Goal: Information Seeking & Learning: Learn about a topic

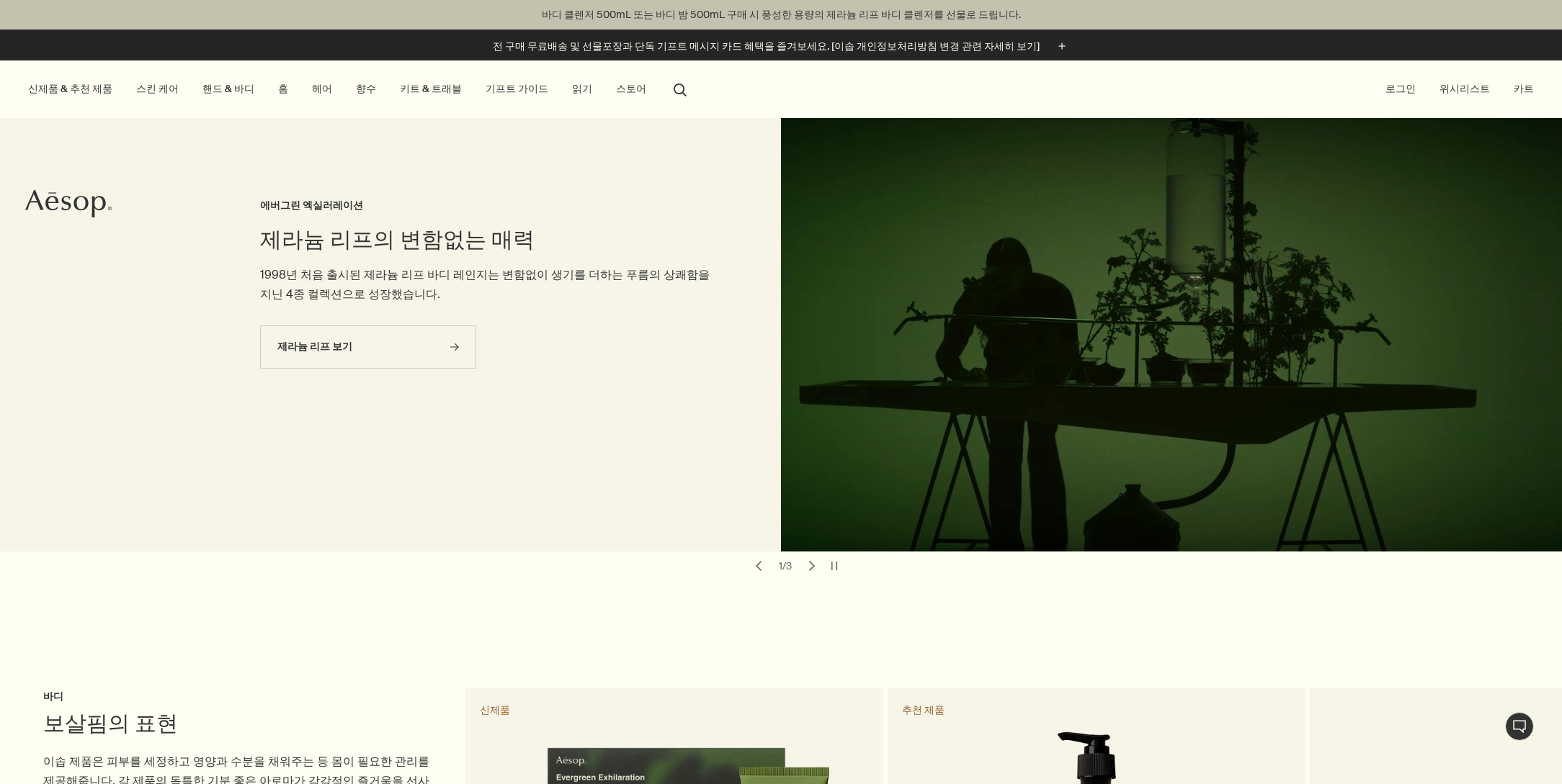
click at [133, 87] on link "스킨 케어" at bounding box center [157, 89] width 49 height 19
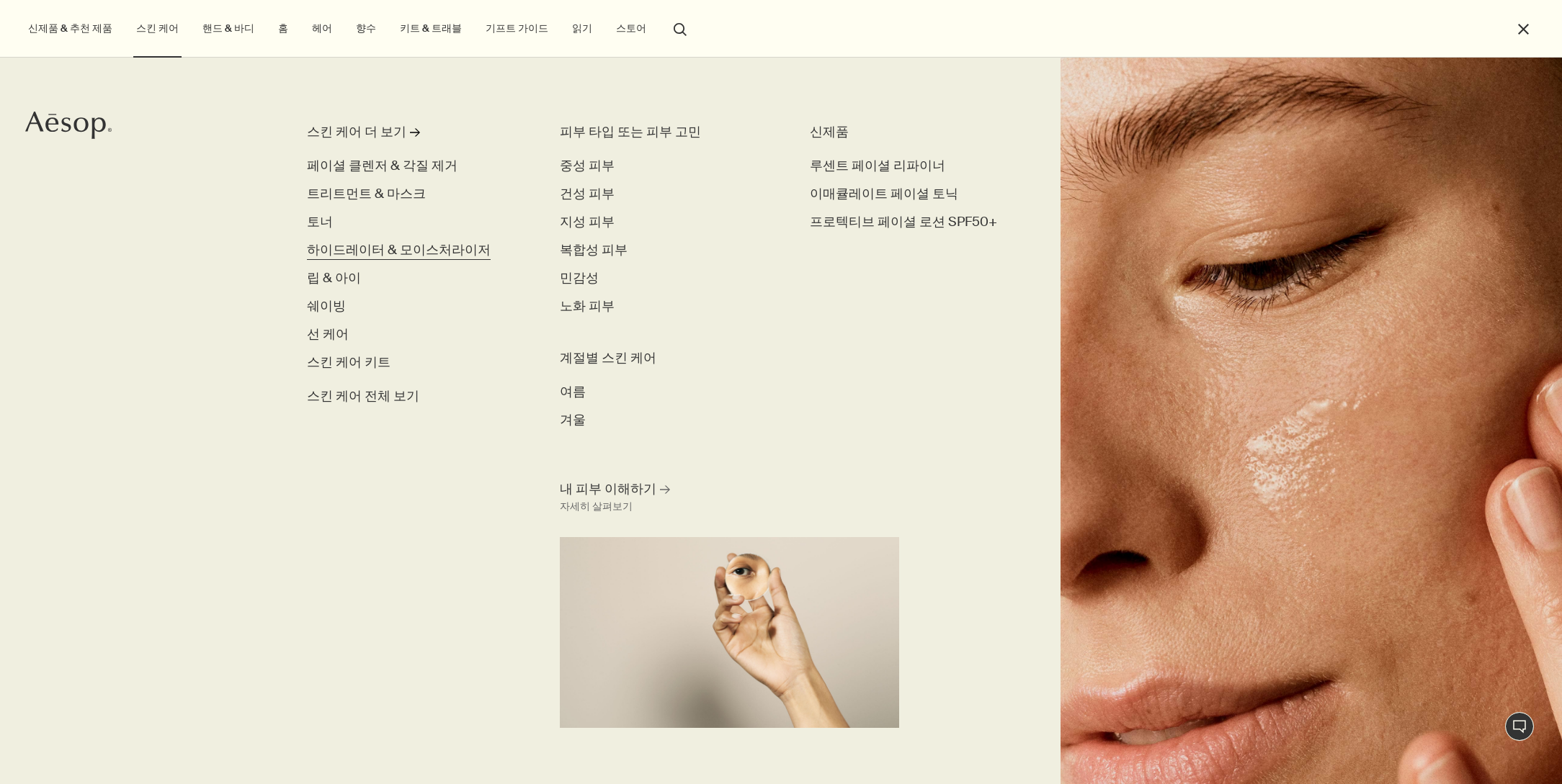
click at [344, 248] on span "하이드레이터 & 모이스처라이저" at bounding box center [399, 250] width 184 height 17
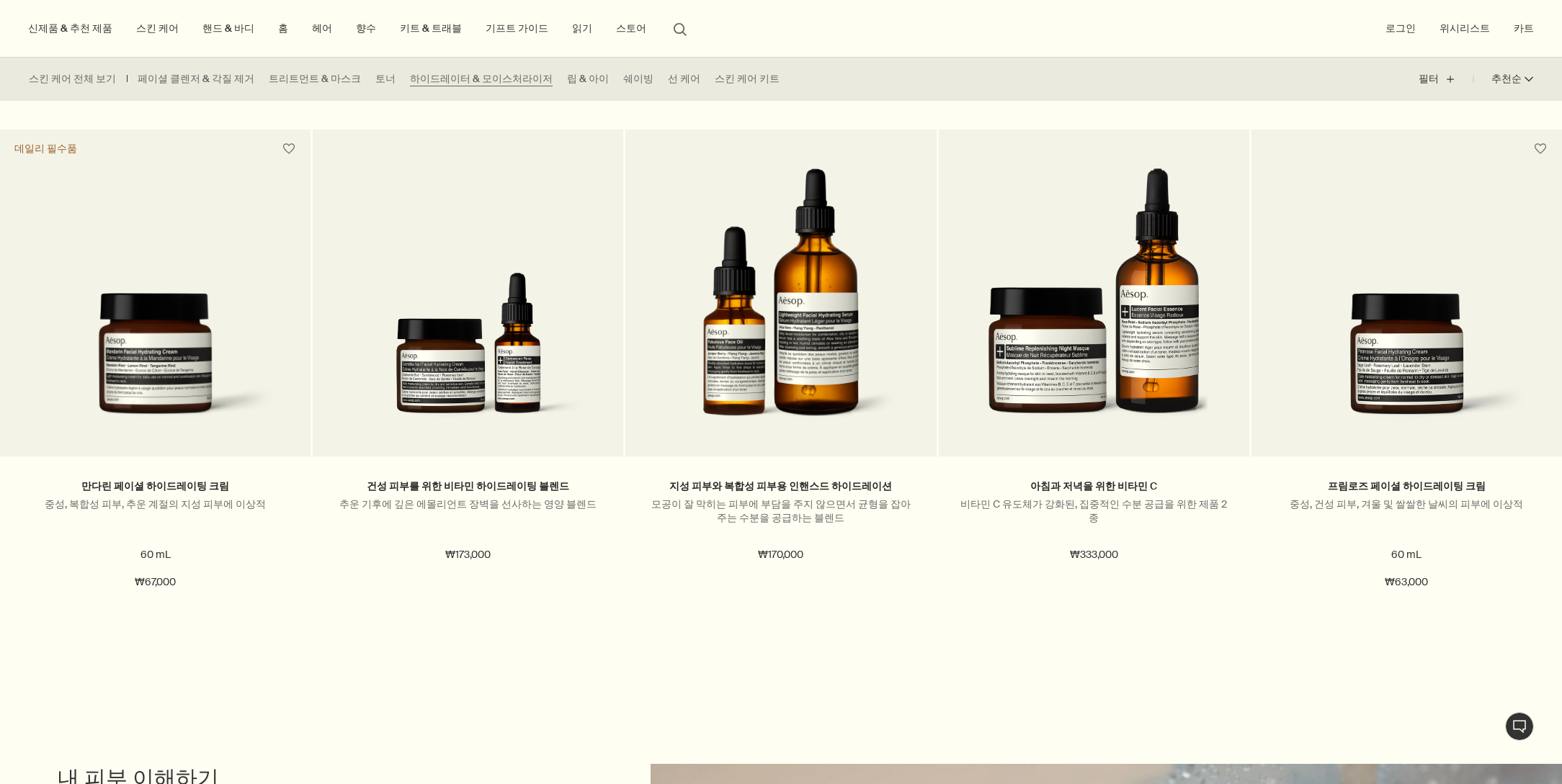
scroll to position [2441, 0]
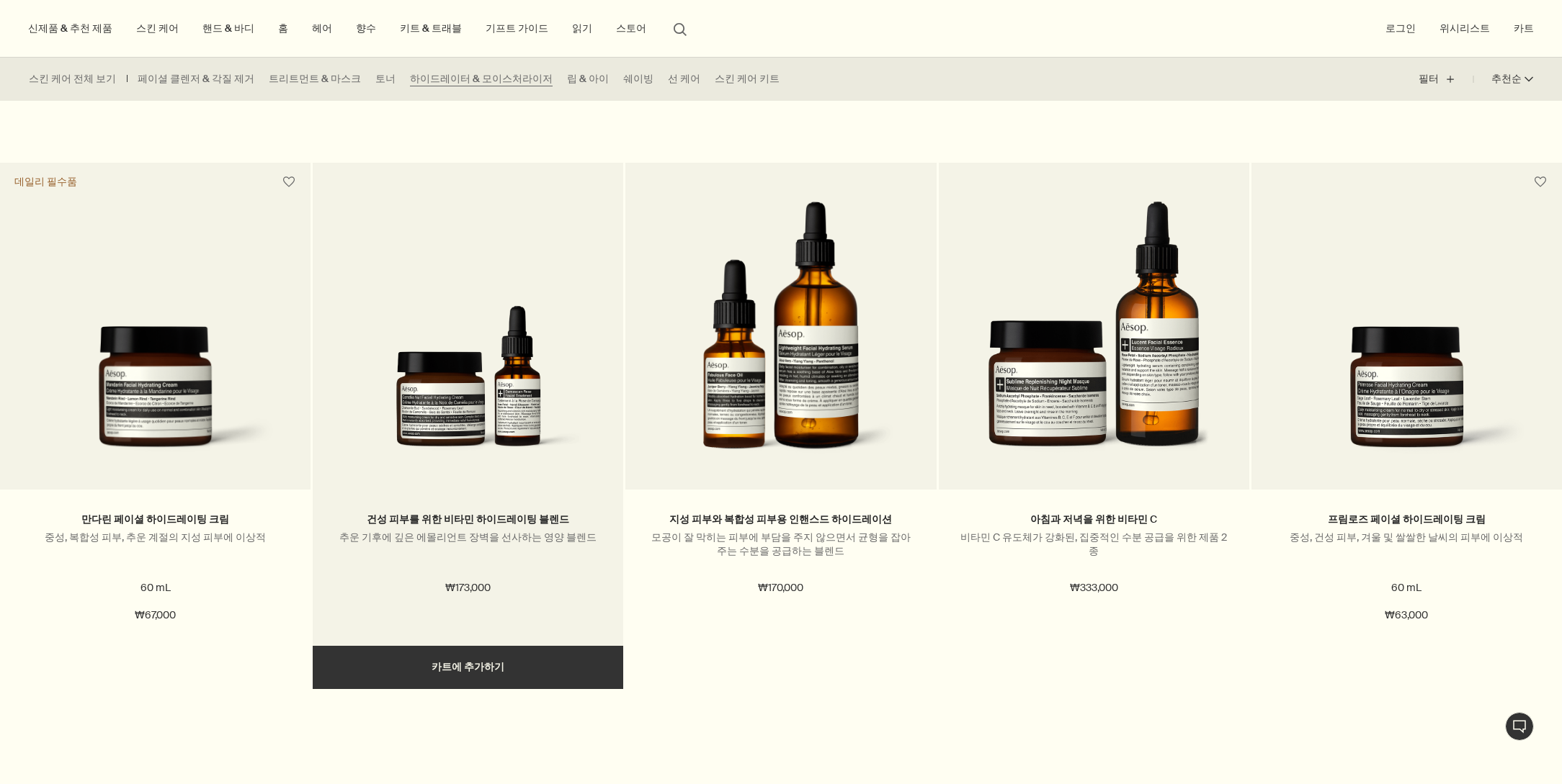
click at [496, 378] on img at bounding box center [468, 334] width 234 height 267
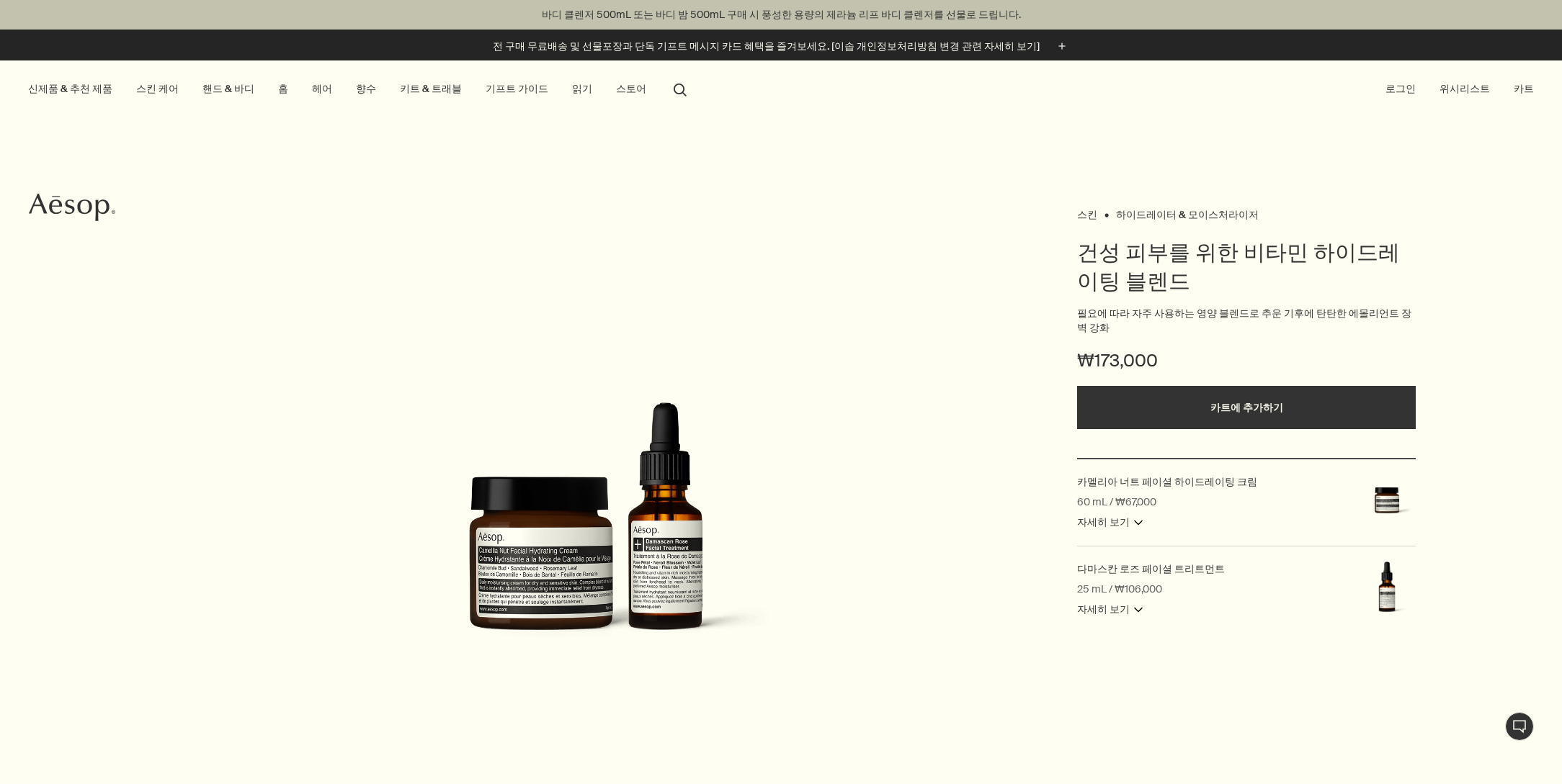
click at [667, 96] on button "search 검색" at bounding box center [680, 89] width 26 height 28
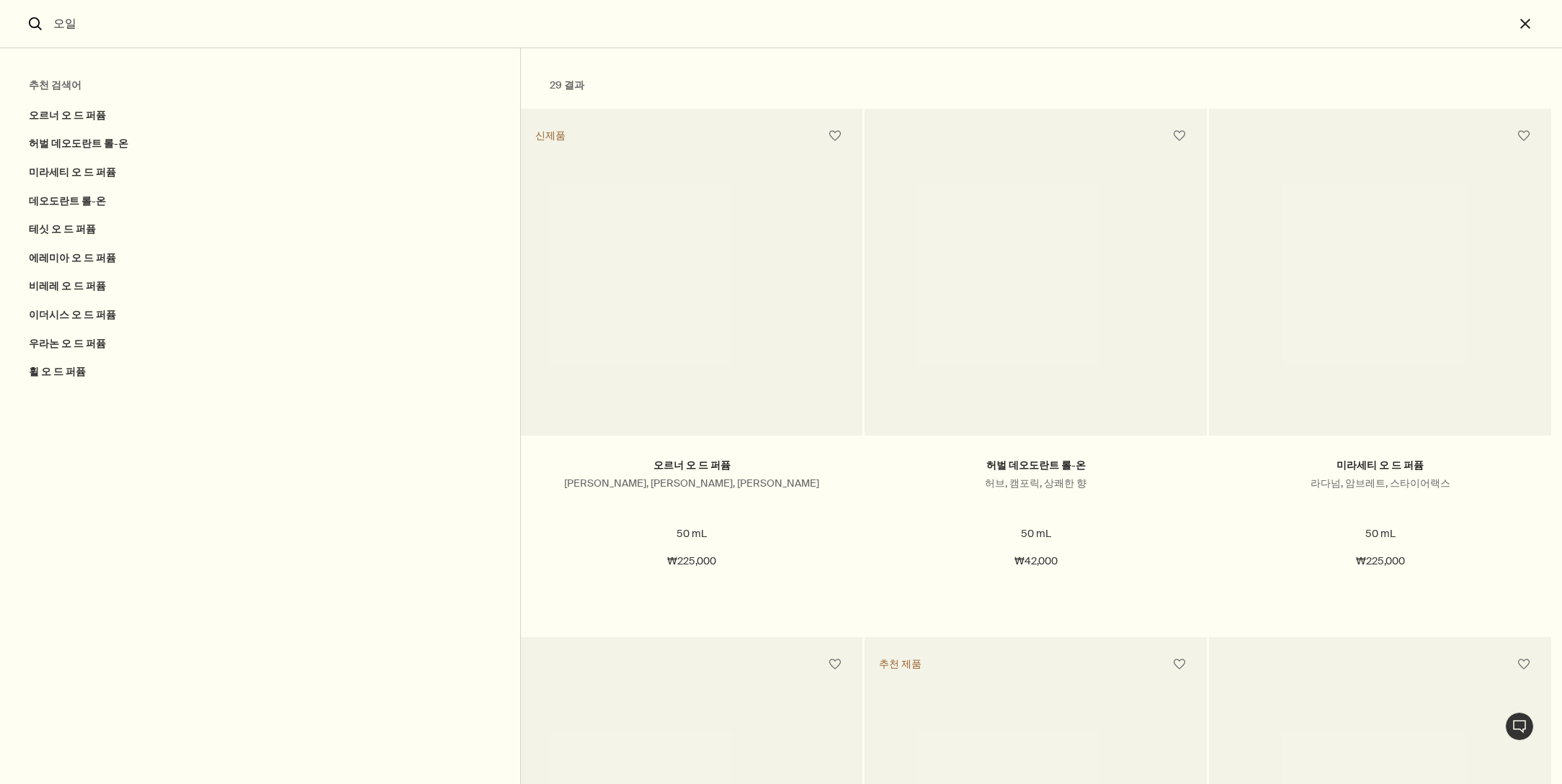
type input "오일"
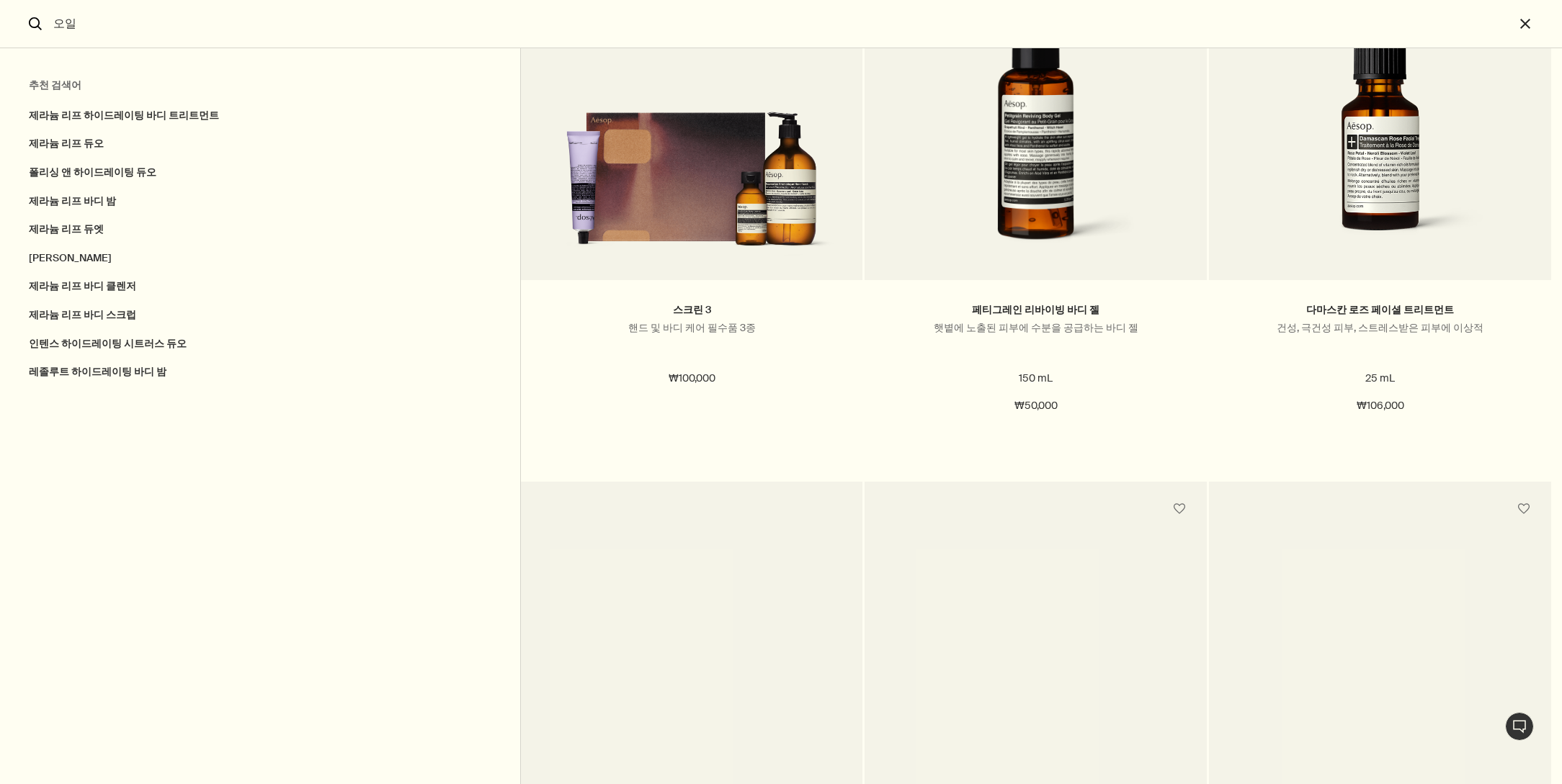
scroll to position [3858, 0]
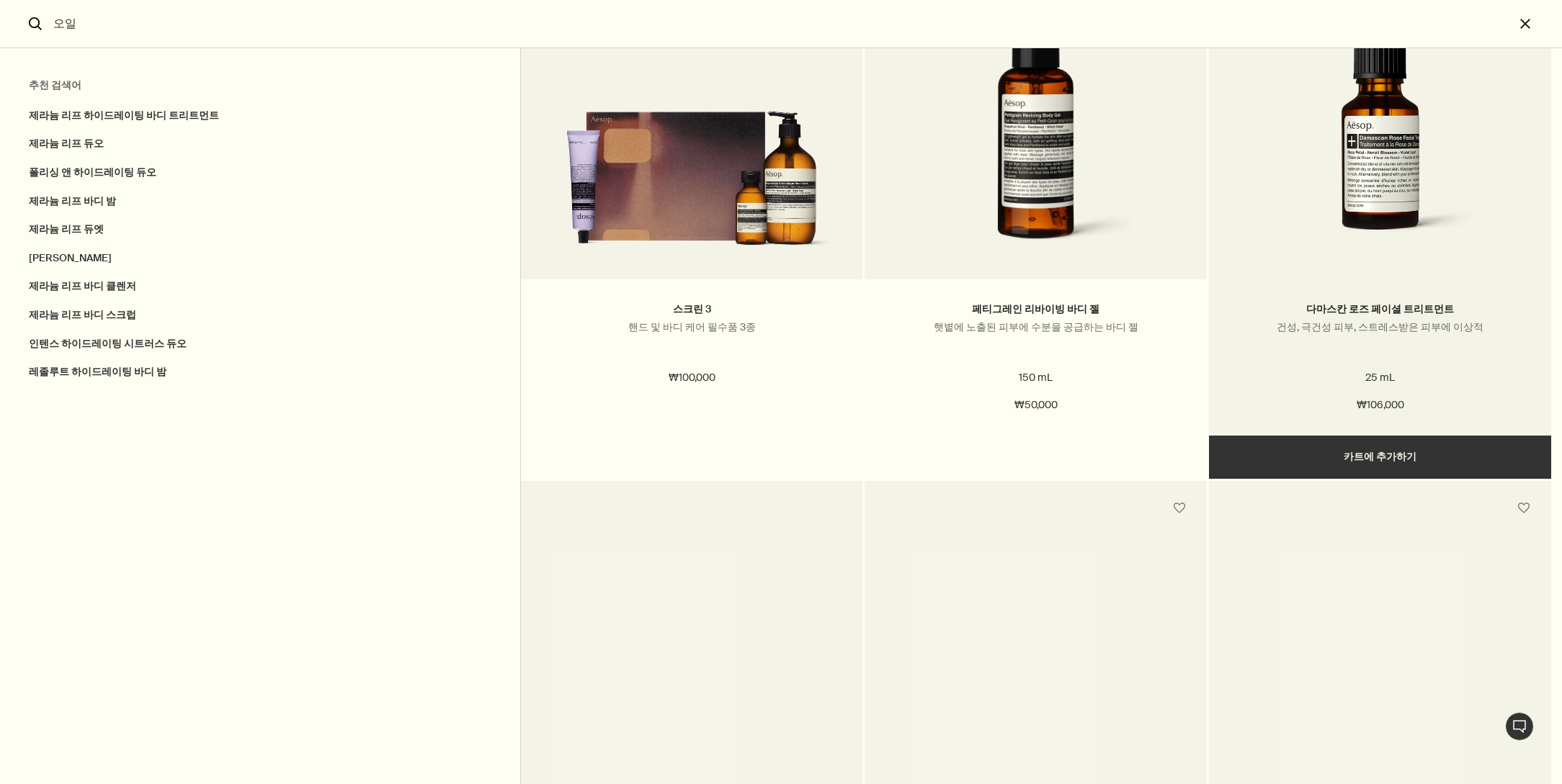
click at [1407, 169] on img "검색" at bounding box center [1380, 124] width 273 height 267
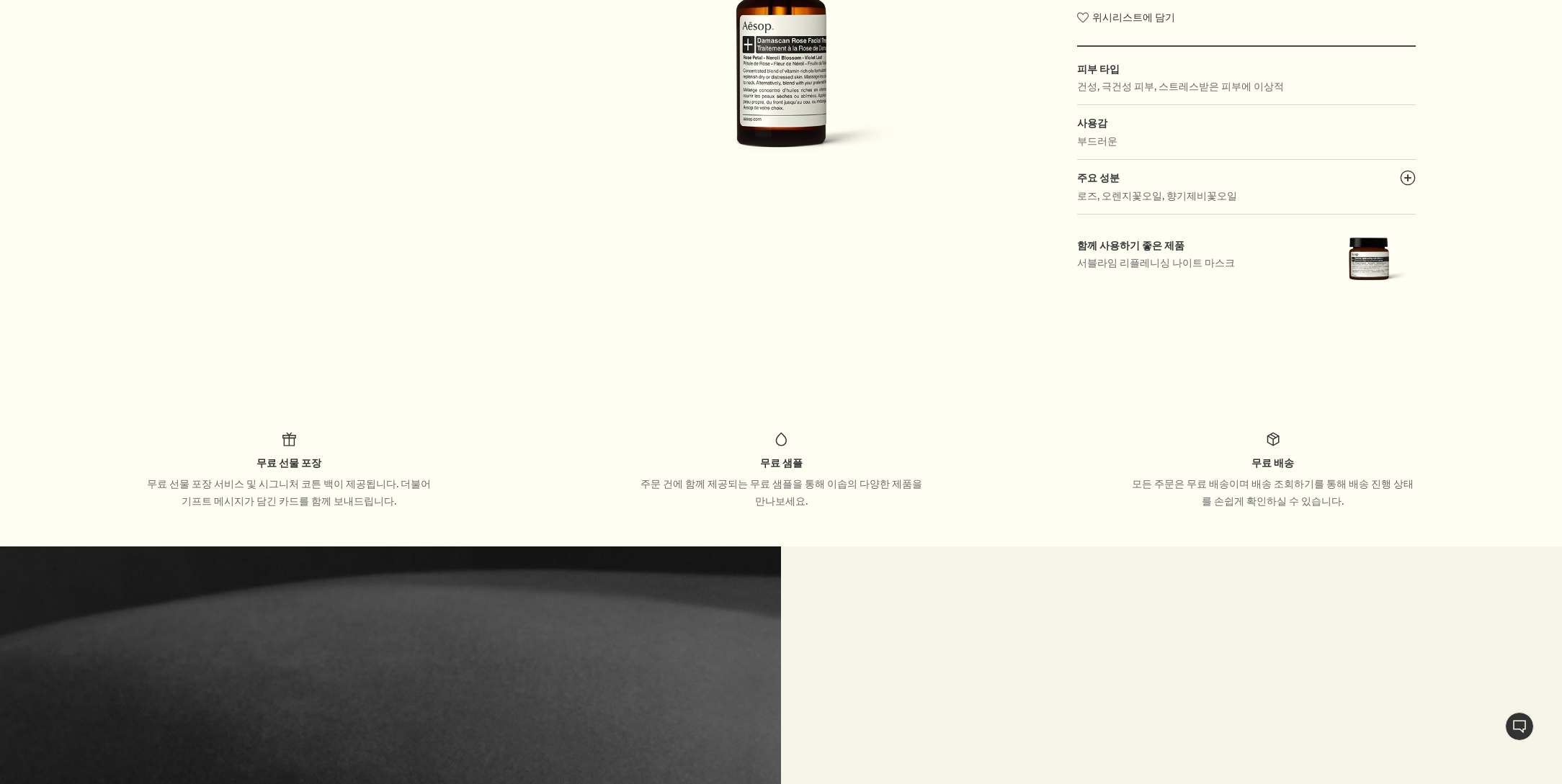
scroll to position [460, 0]
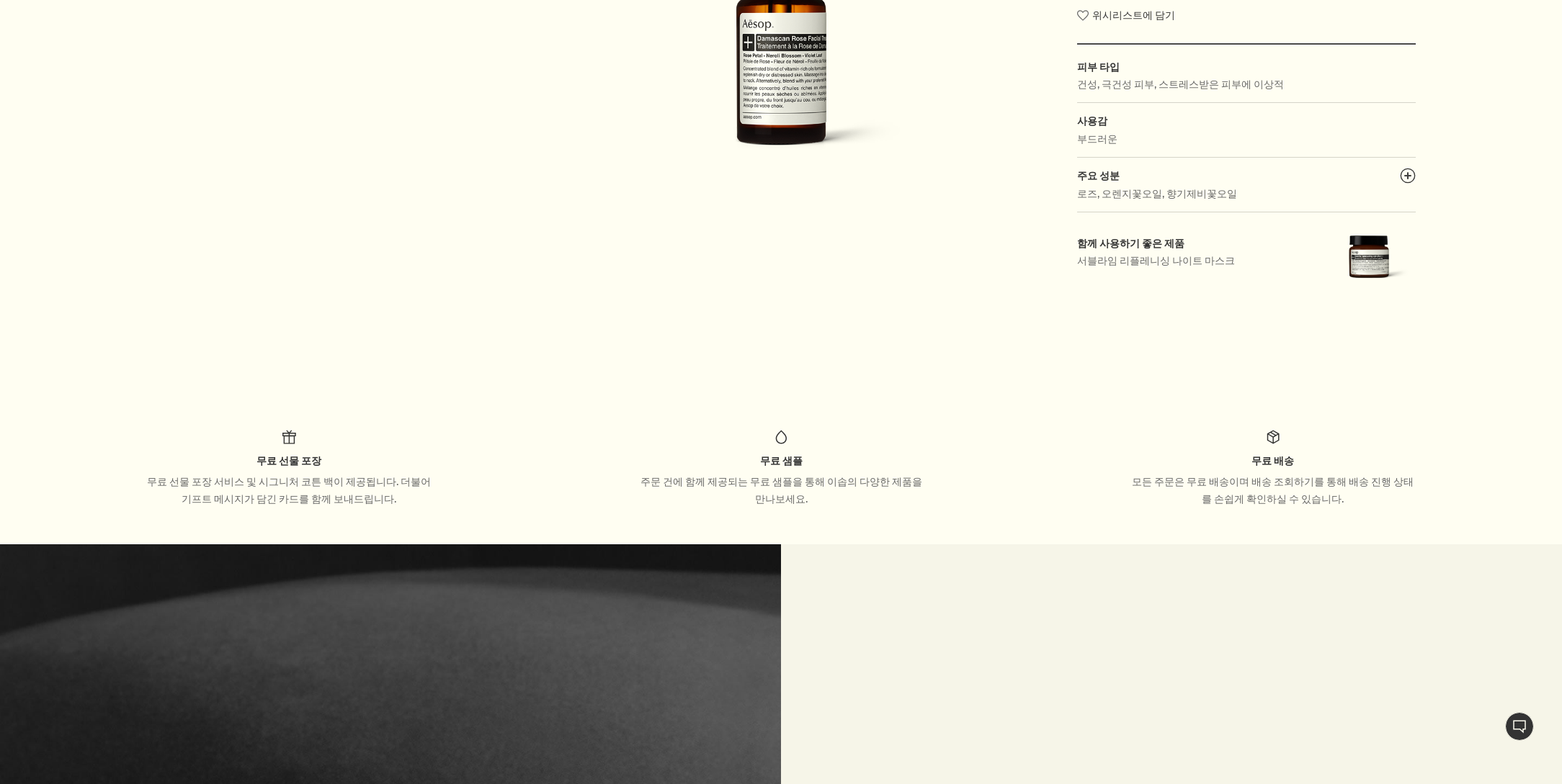
click at [1418, 173] on div "스킨 트리트먼트 & 마스크 다마스칸 로즈 페이셜 트리트먼트 열 가지 우수한 식물 추출물이 함유되어 있는 건성 또는 문제성 피부에 적합한 페이셜…" at bounding box center [1272, 24] width 391 height 562
click at [1404, 174] on button "plusAndCloseWithCircle" at bounding box center [1407, 177] width 16 height 20
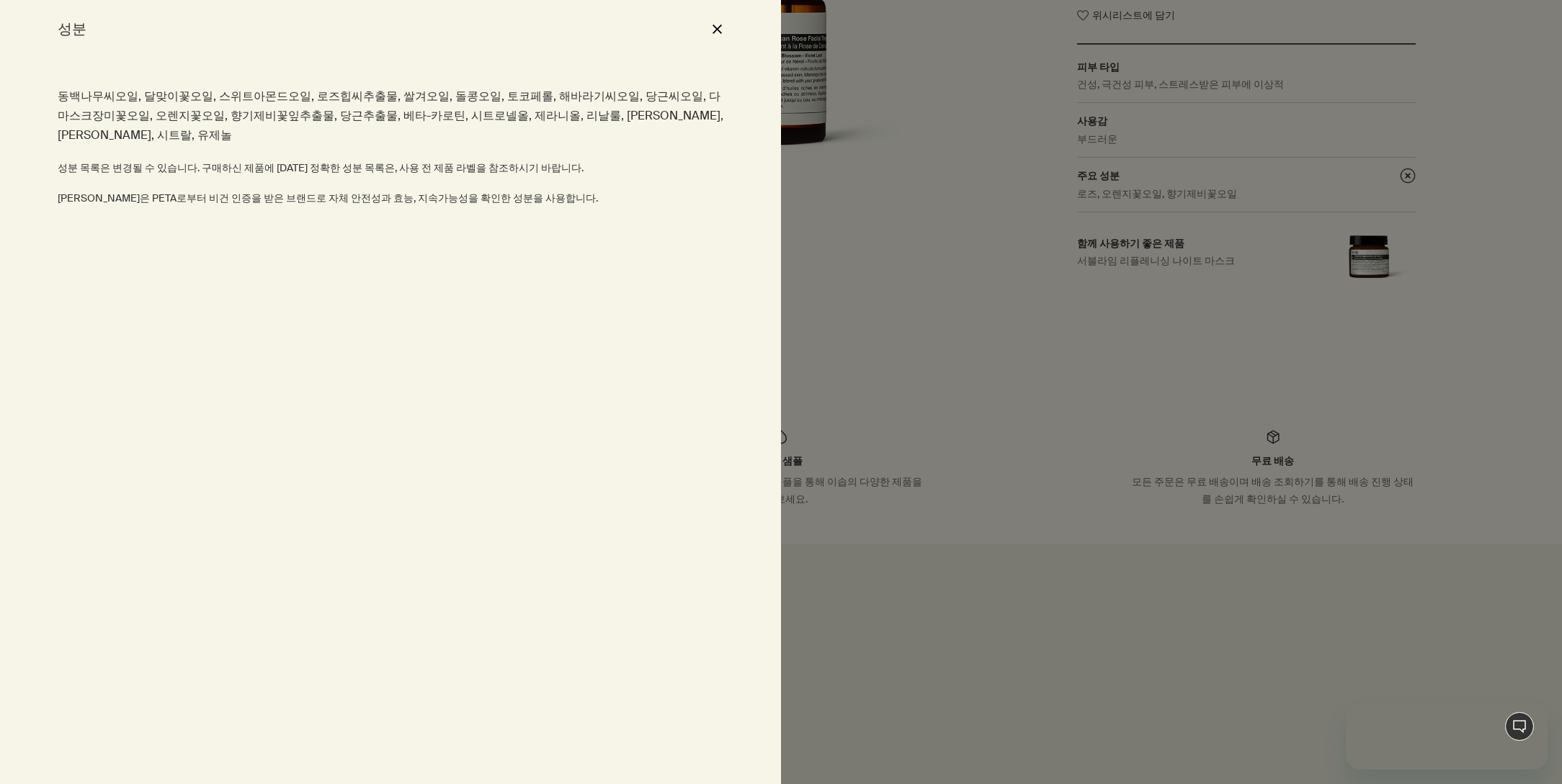
scroll to position [0, 0]
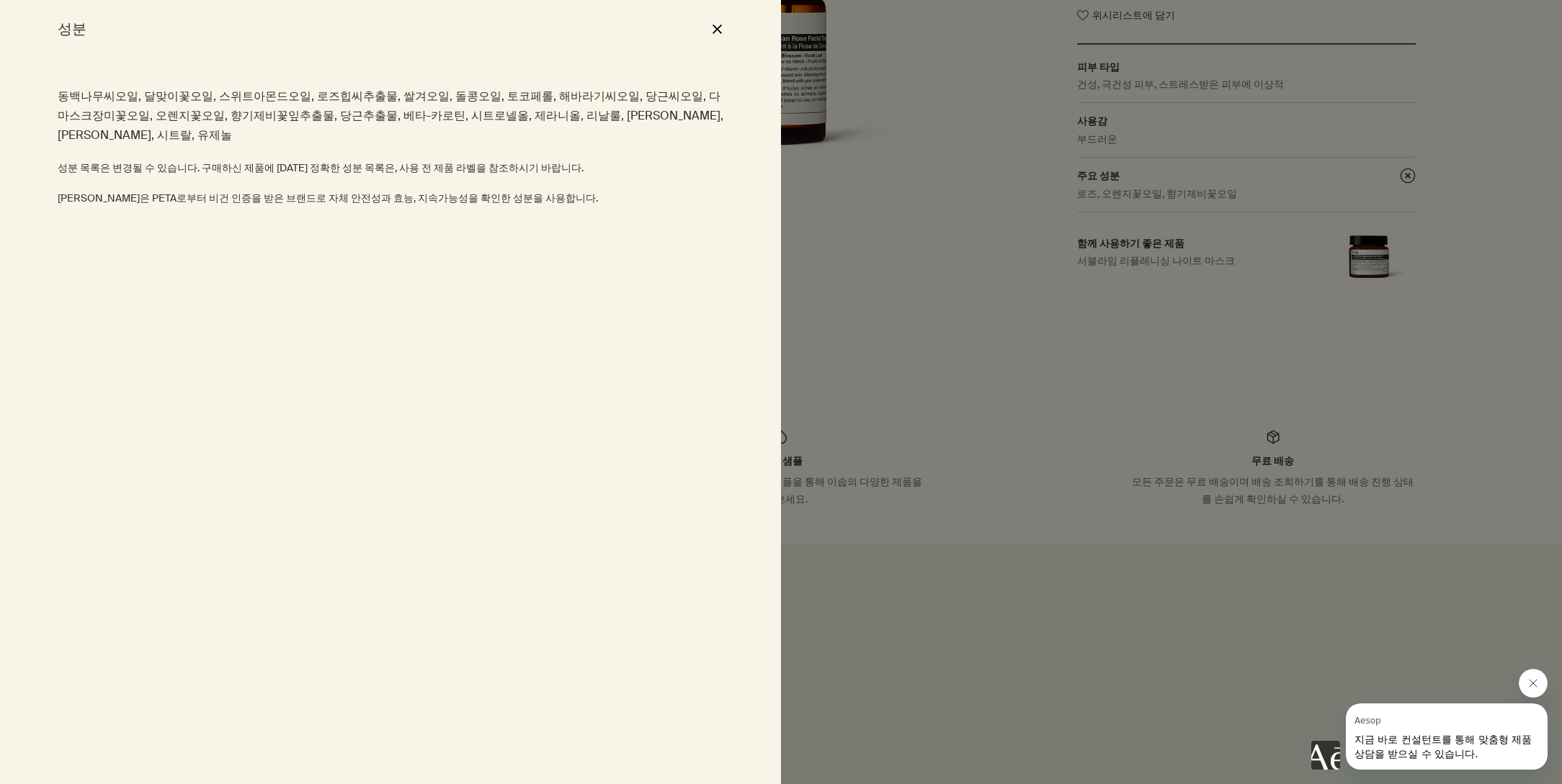
click at [168, 92] on p "동백나무씨오일, 달맞이꽃오일, 스위트아몬드오일, 로즈힙씨추출물, 쌀겨오일, 돌콩오일, 토코페롤, 해바라기씨오일, 당근씨오일, 다마스크장미꽃오일…" at bounding box center [390, 116] width 666 height 59
click at [933, 159] on div at bounding box center [781, 392] width 1562 height 784
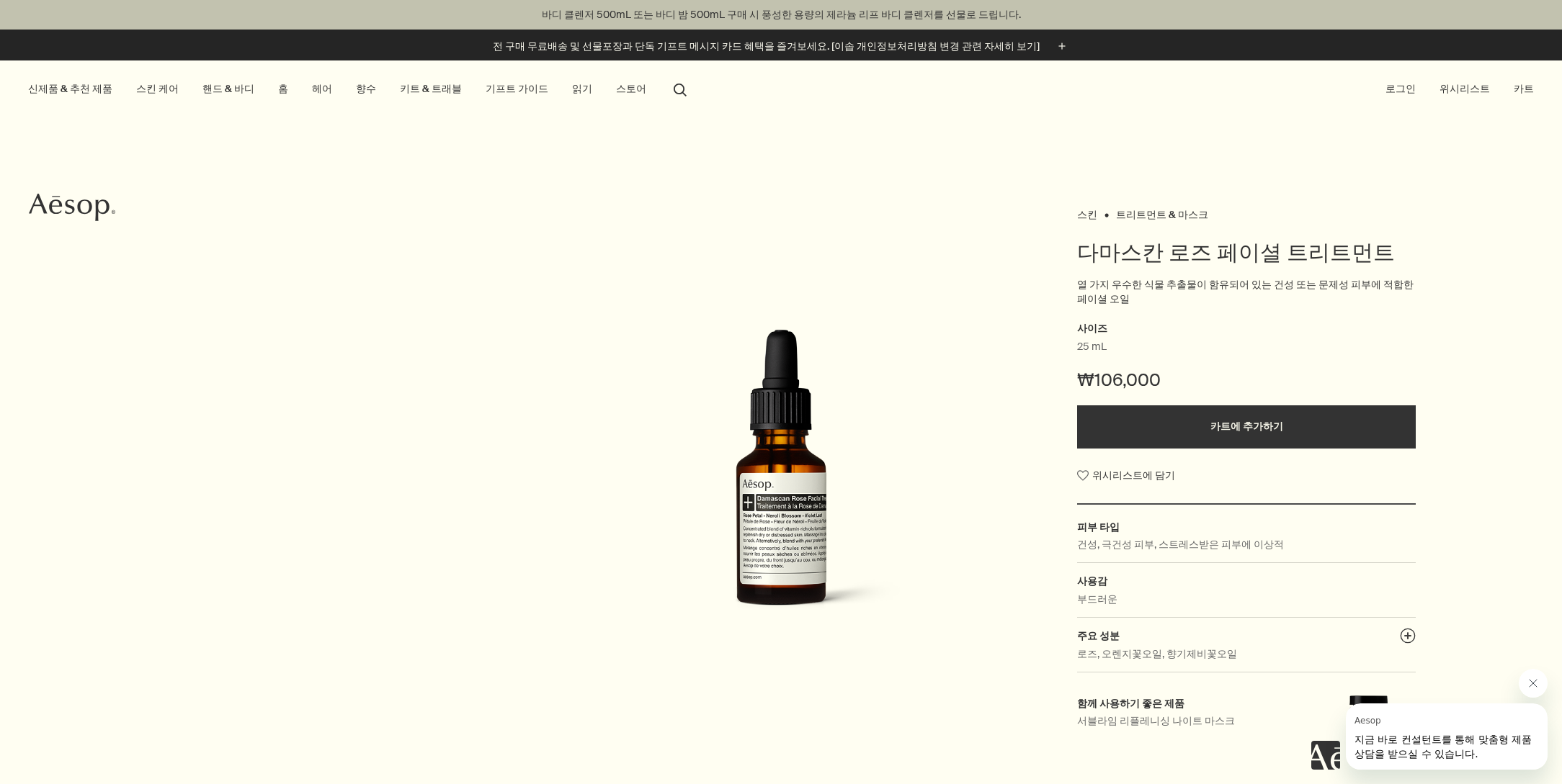
click at [667, 88] on button "search 검색" at bounding box center [680, 89] width 26 height 28
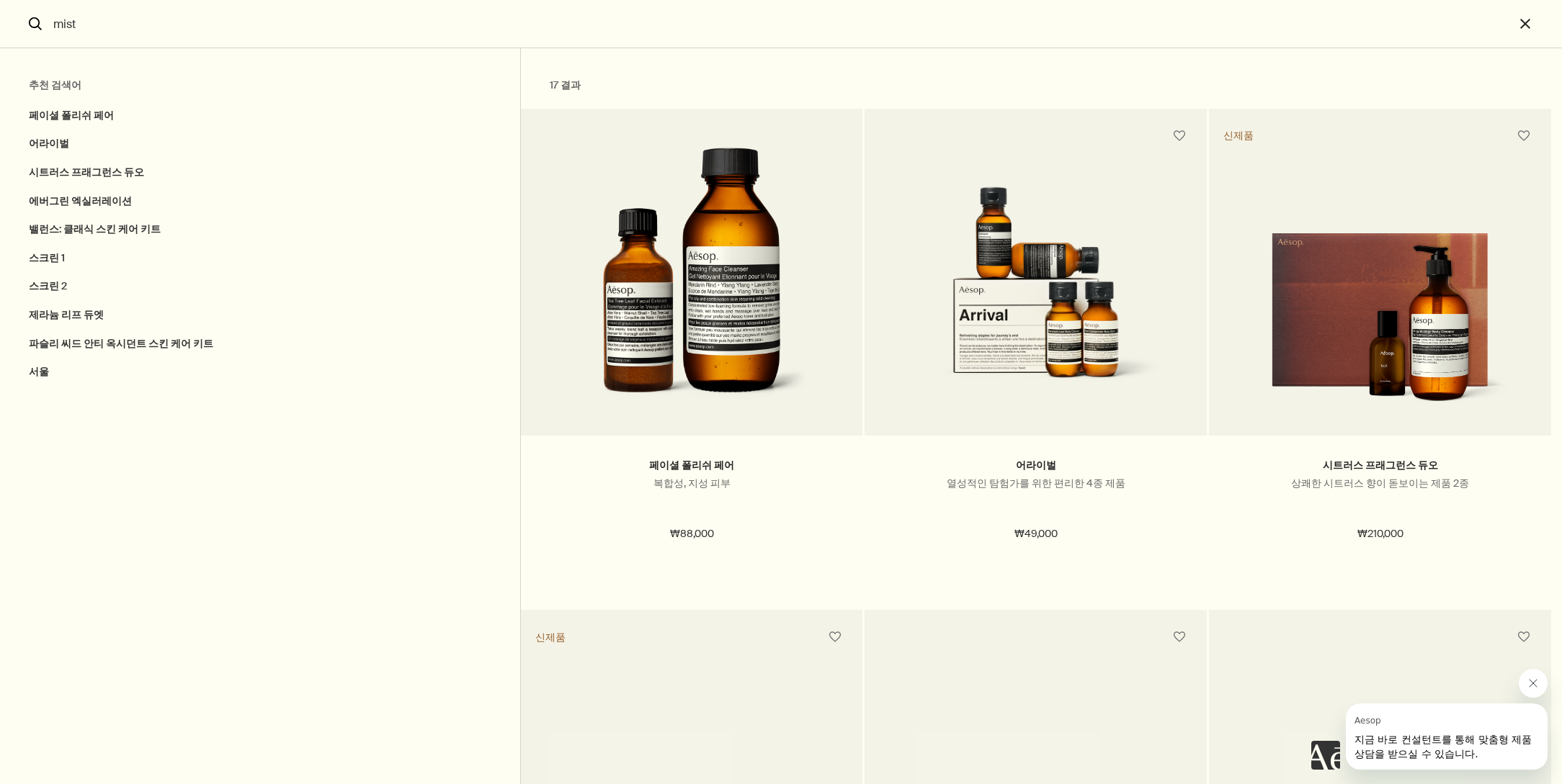
drag, startPoint x: 53, startPoint y: 21, endPoint x: 150, endPoint y: 21, distance: 97.0
click at [150, 21] on input "mist" at bounding box center [781, 23] width 1466 height 48
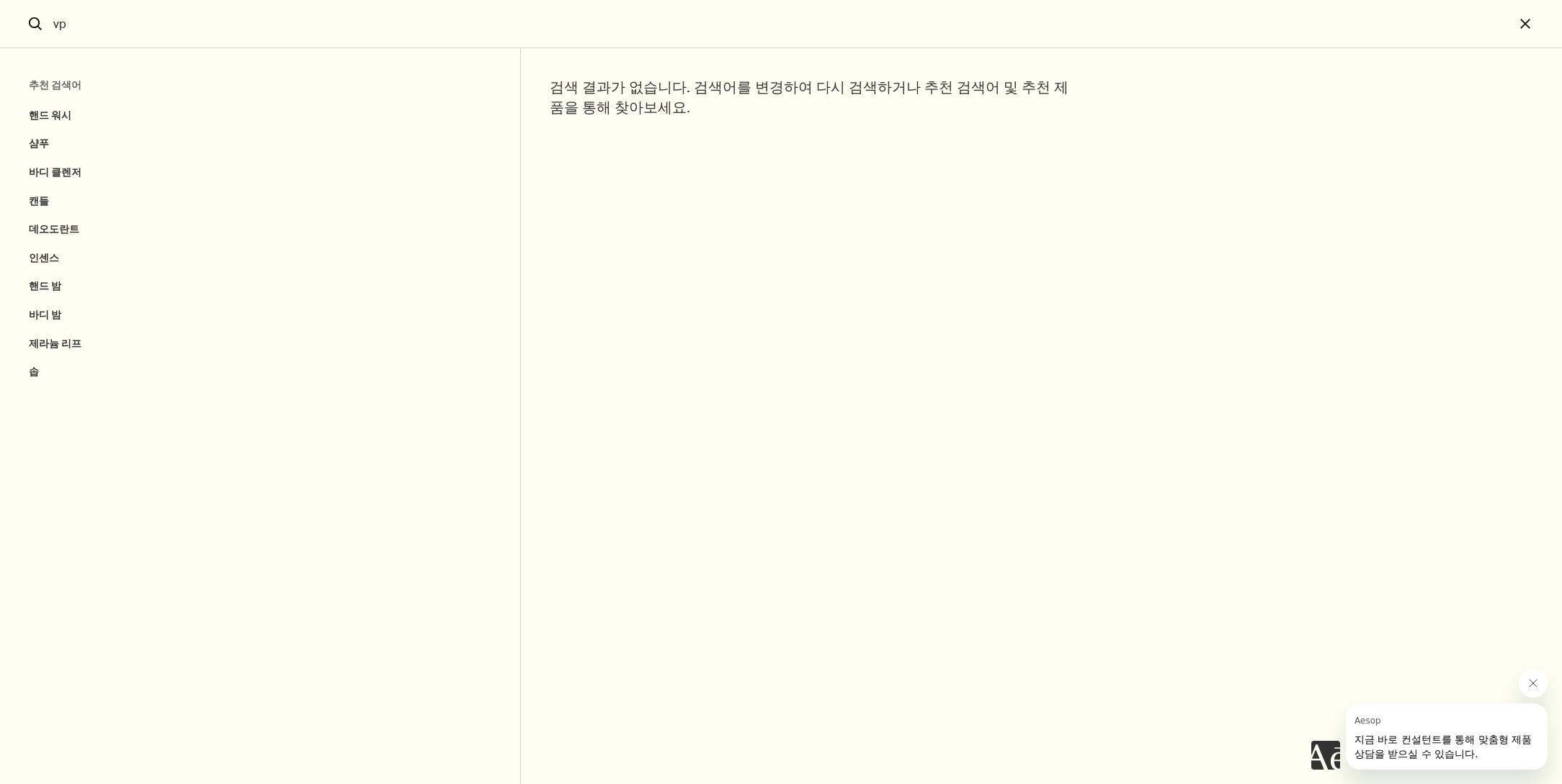
type input "v"
type input "ㅅ"
type input "페이스미스트"
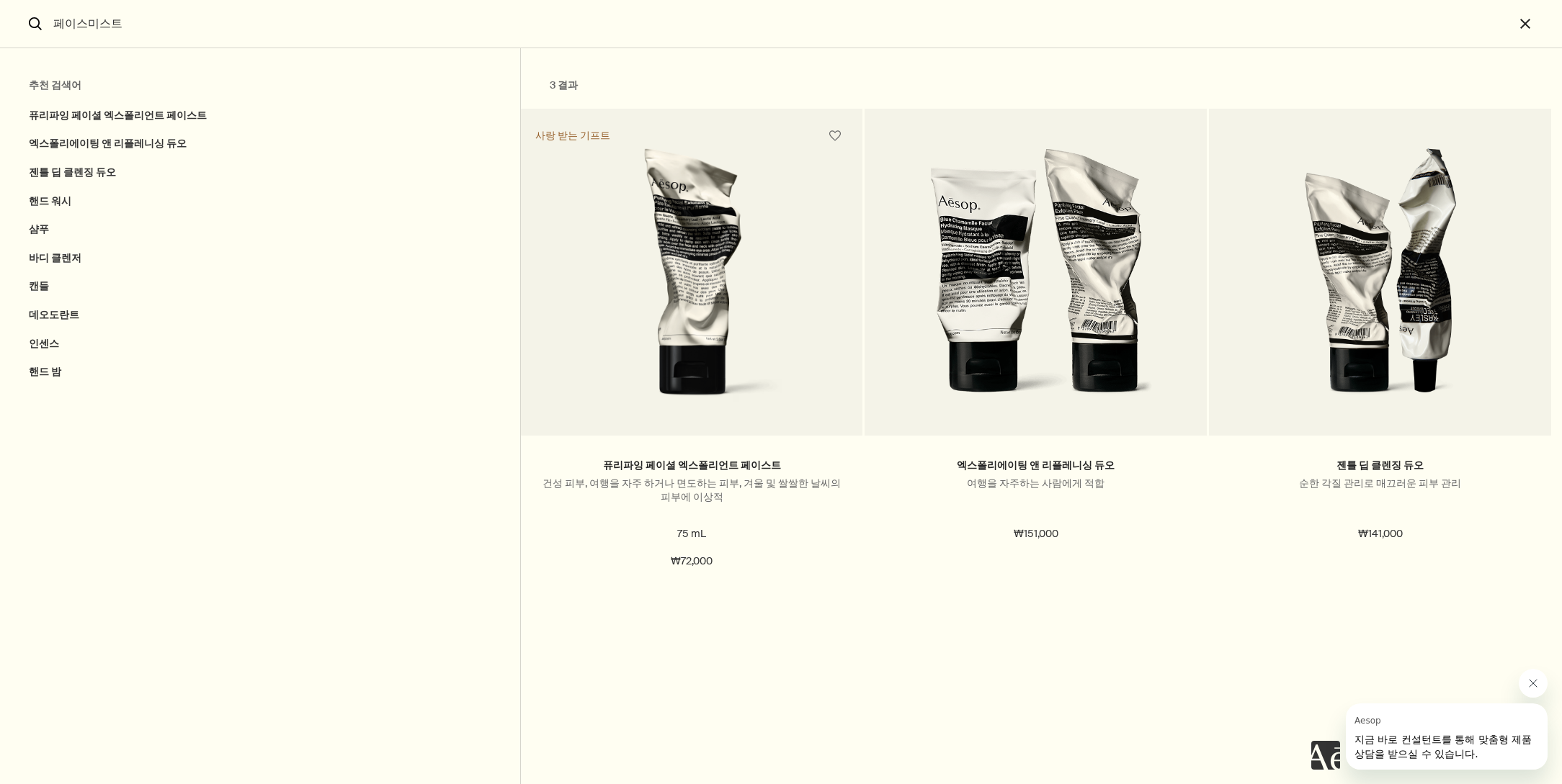
drag, startPoint x: 154, startPoint y: 21, endPoint x: 25, endPoint y: 18, distance: 129.0
click at [25, 18] on form "페이스미스트 search" at bounding box center [757, 24] width 1514 height 49
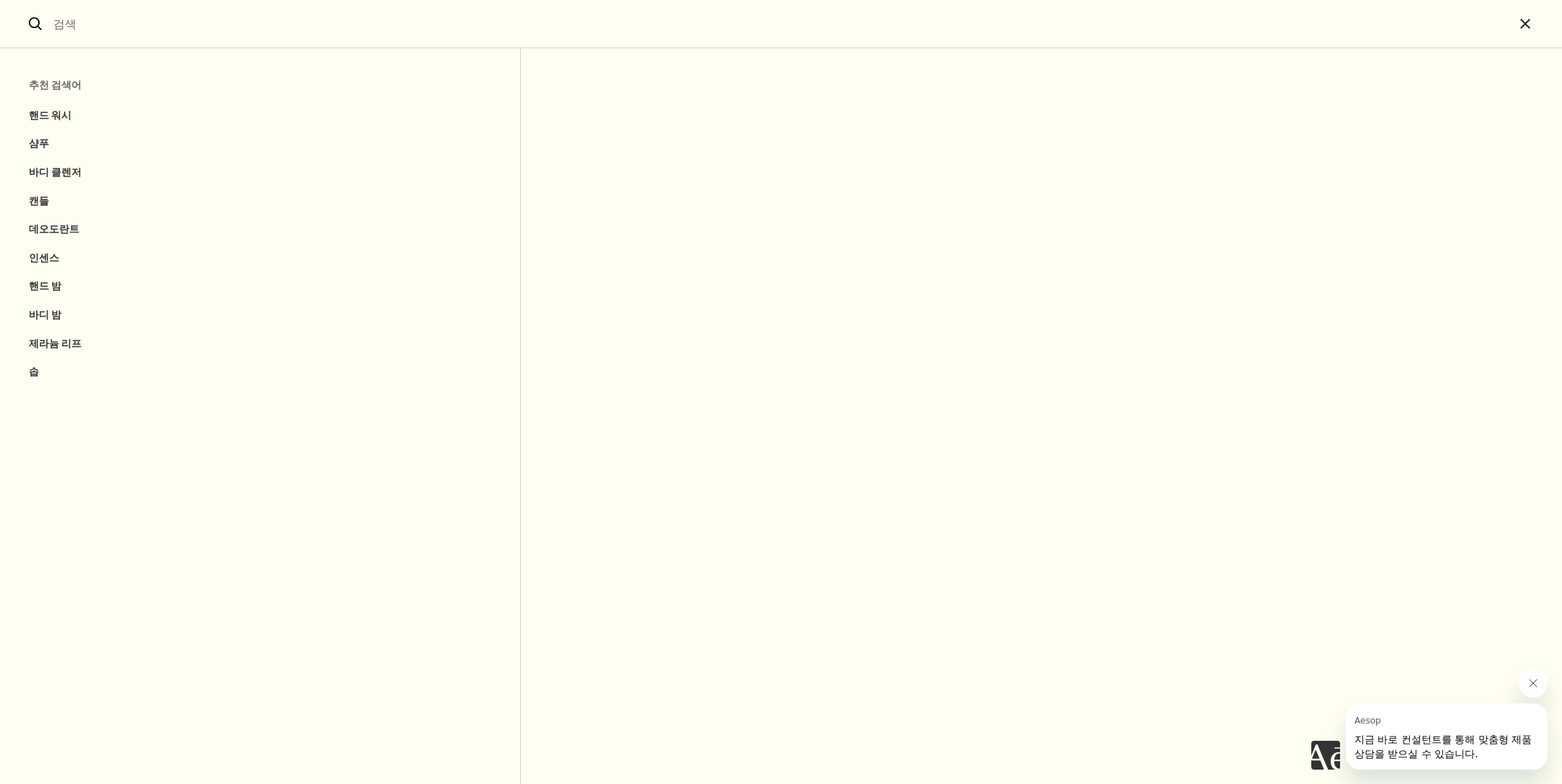
click at [1531, 685] on icon "Aesop의 메시지 닫기" at bounding box center [1532, 683] width 7 height 7
click at [1528, 21] on button "close" at bounding box center [1538, 24] width 48 height 49
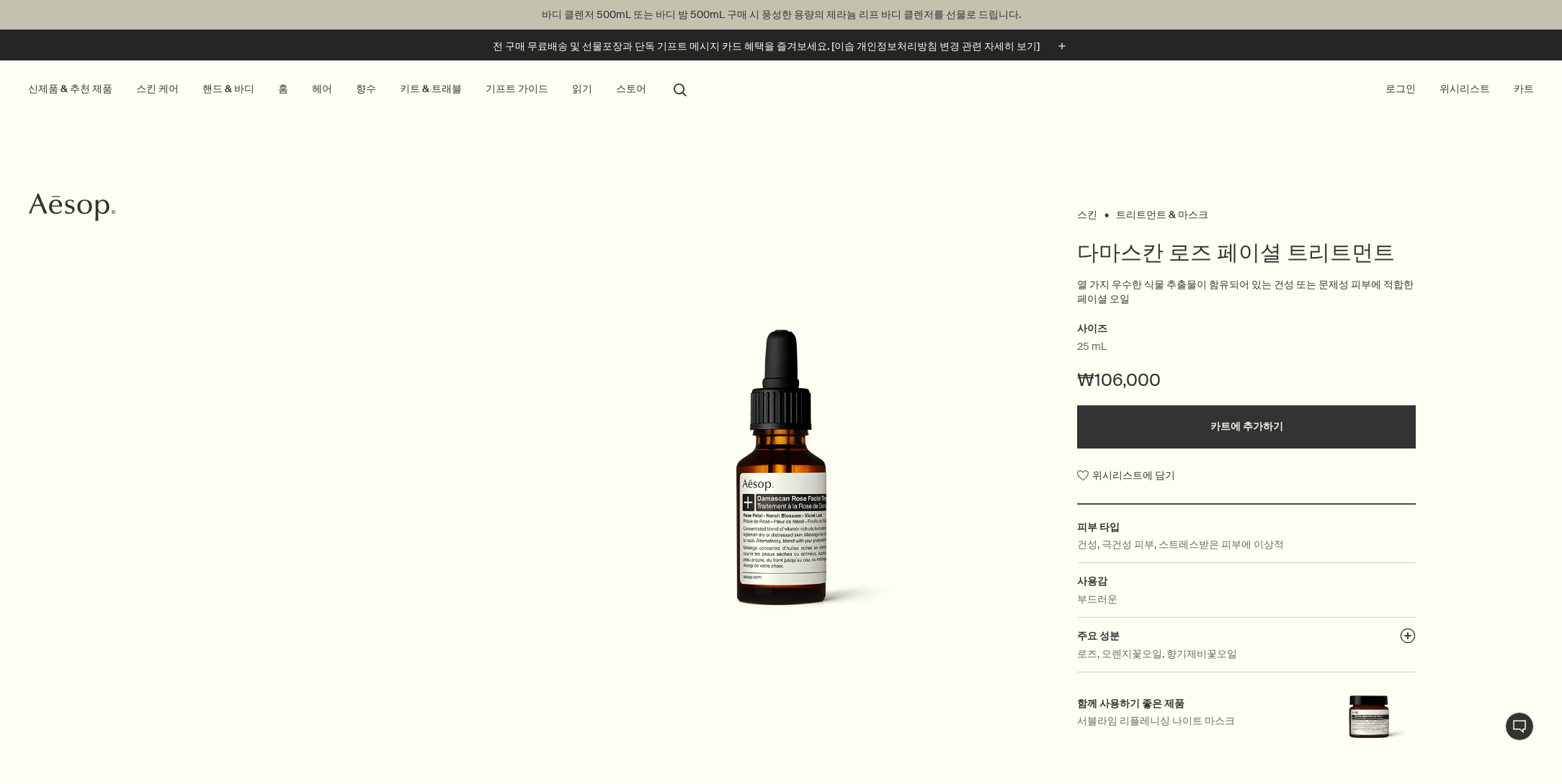
click at [148, 91] on link "스킨 케어" at bounding box center [157, 89] width 49 height 19
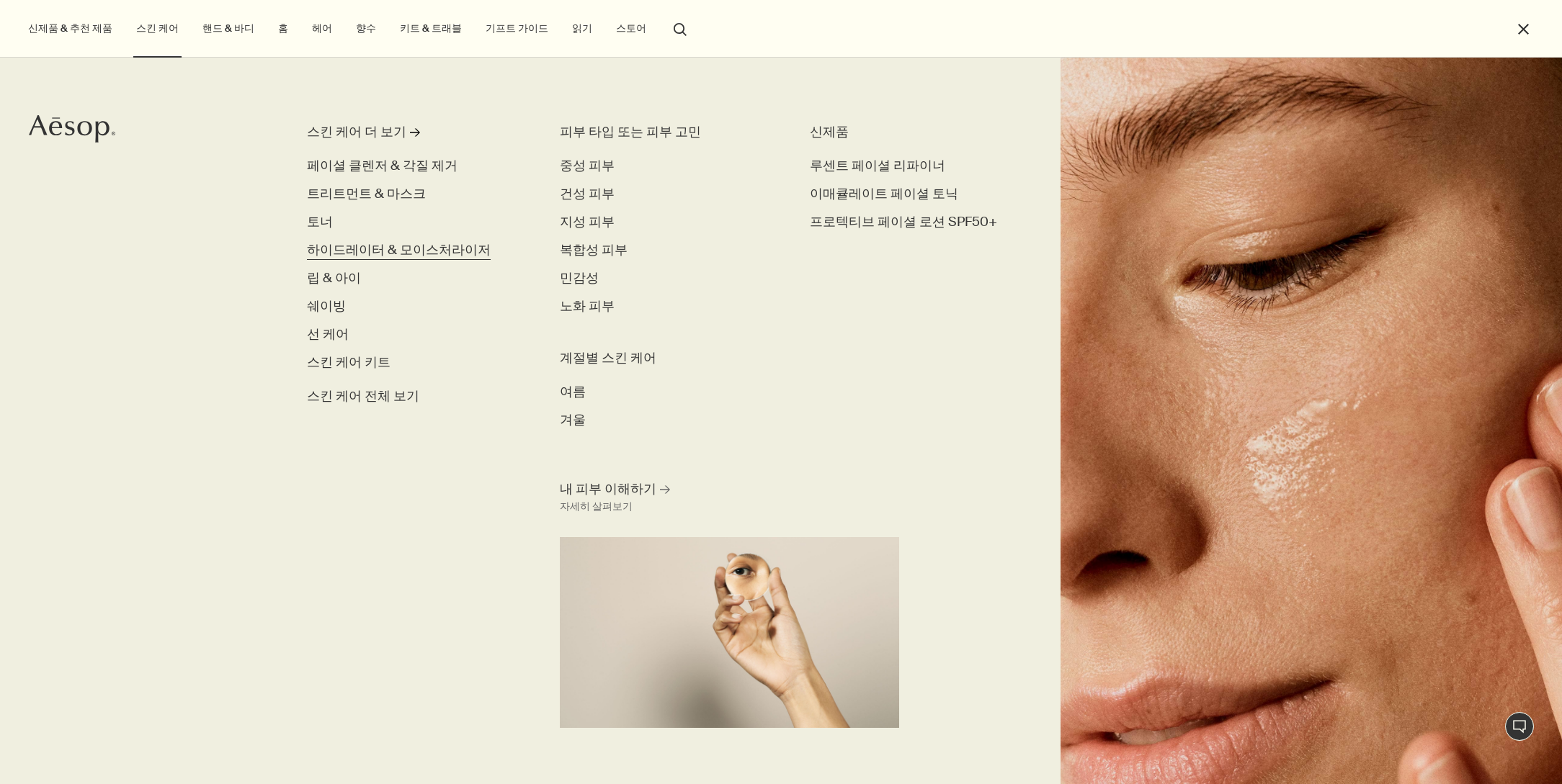
click at [376, 254] on span "하이드레이터 & 모이스처라이저" at bounding box center [399, 250] width 184 height 17
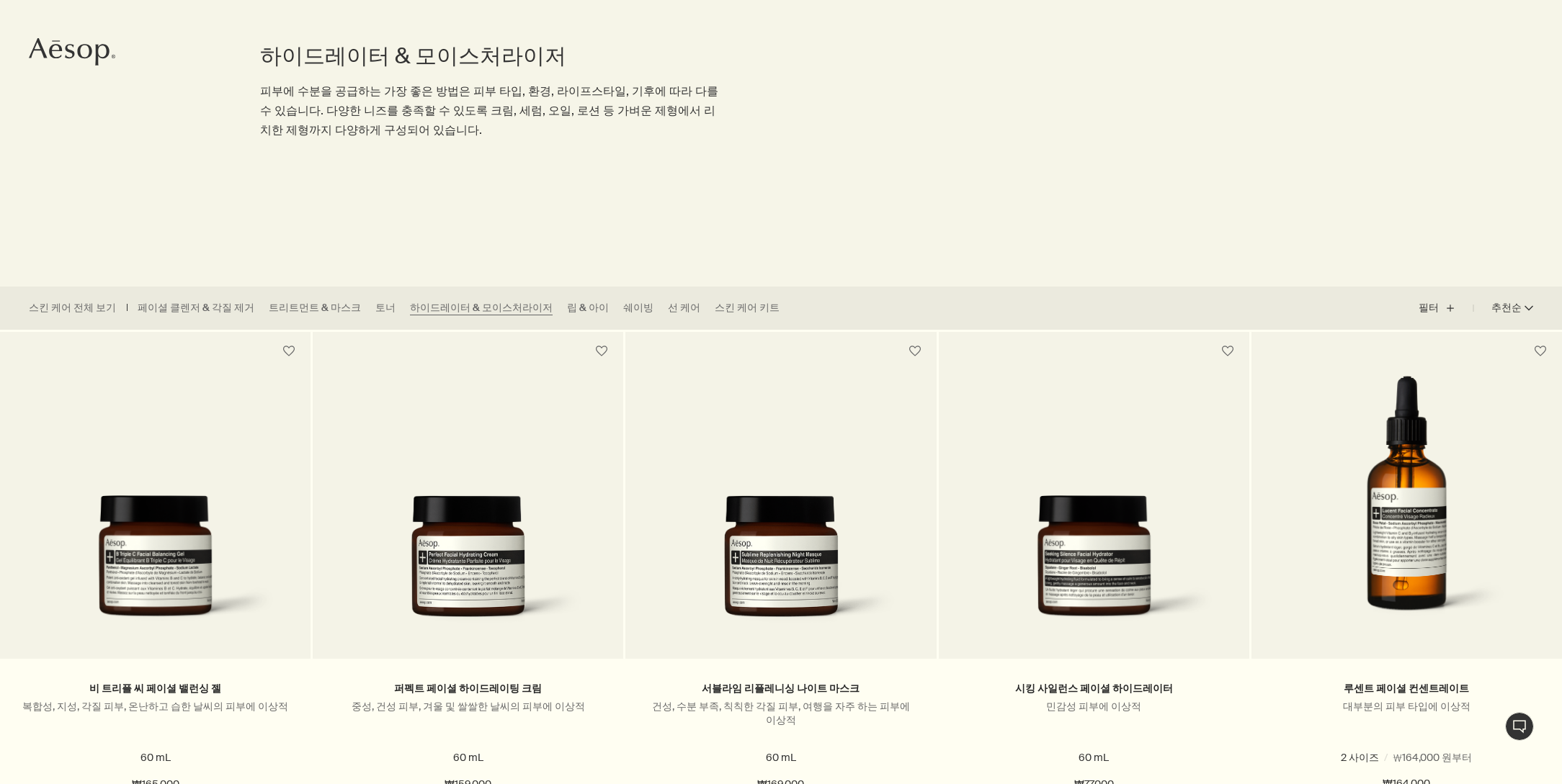
scroll to position [268, 0]
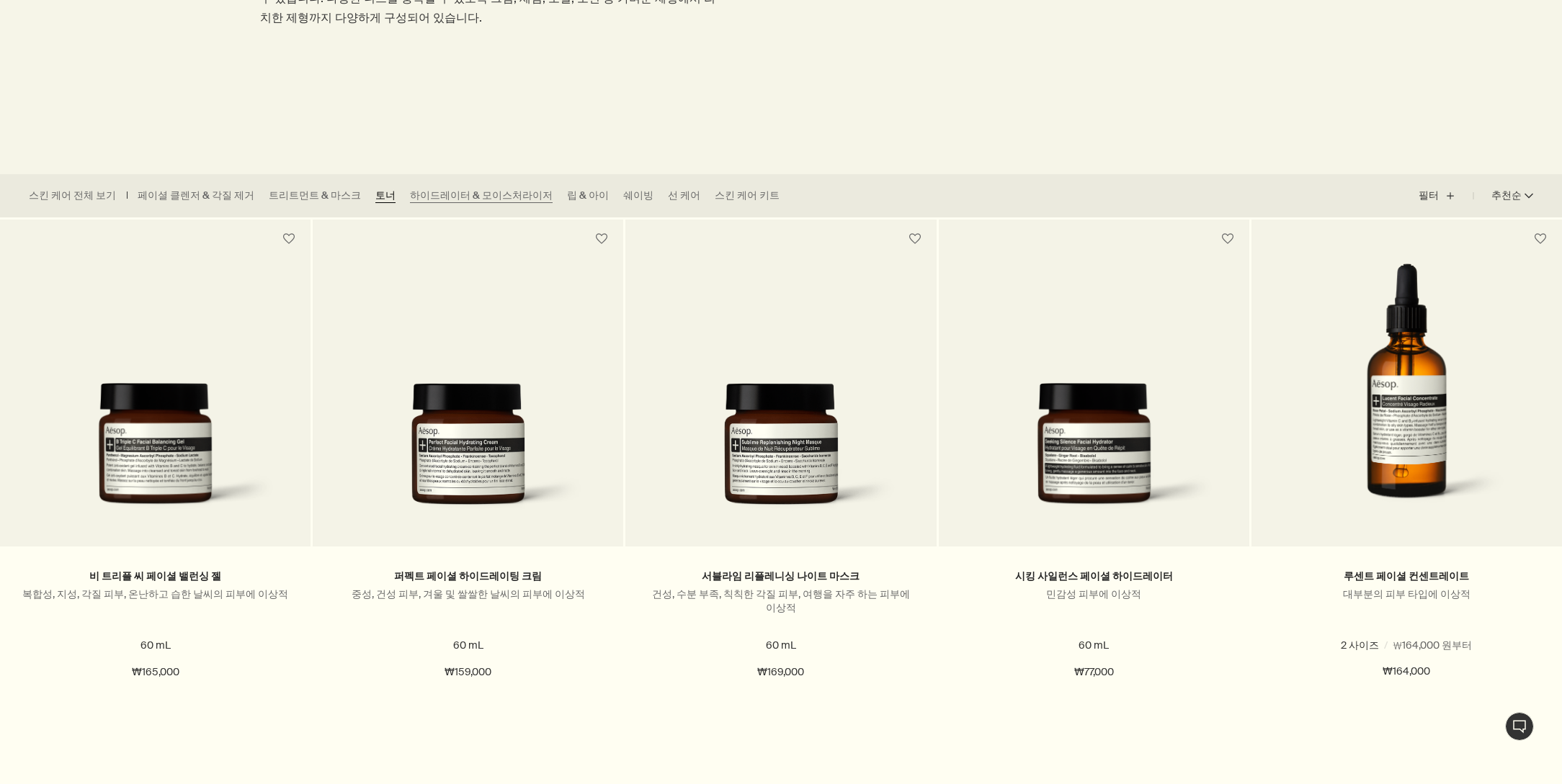
click at [375, 196] on link "토너" at bounding box center [385, 195] width 20 height 15
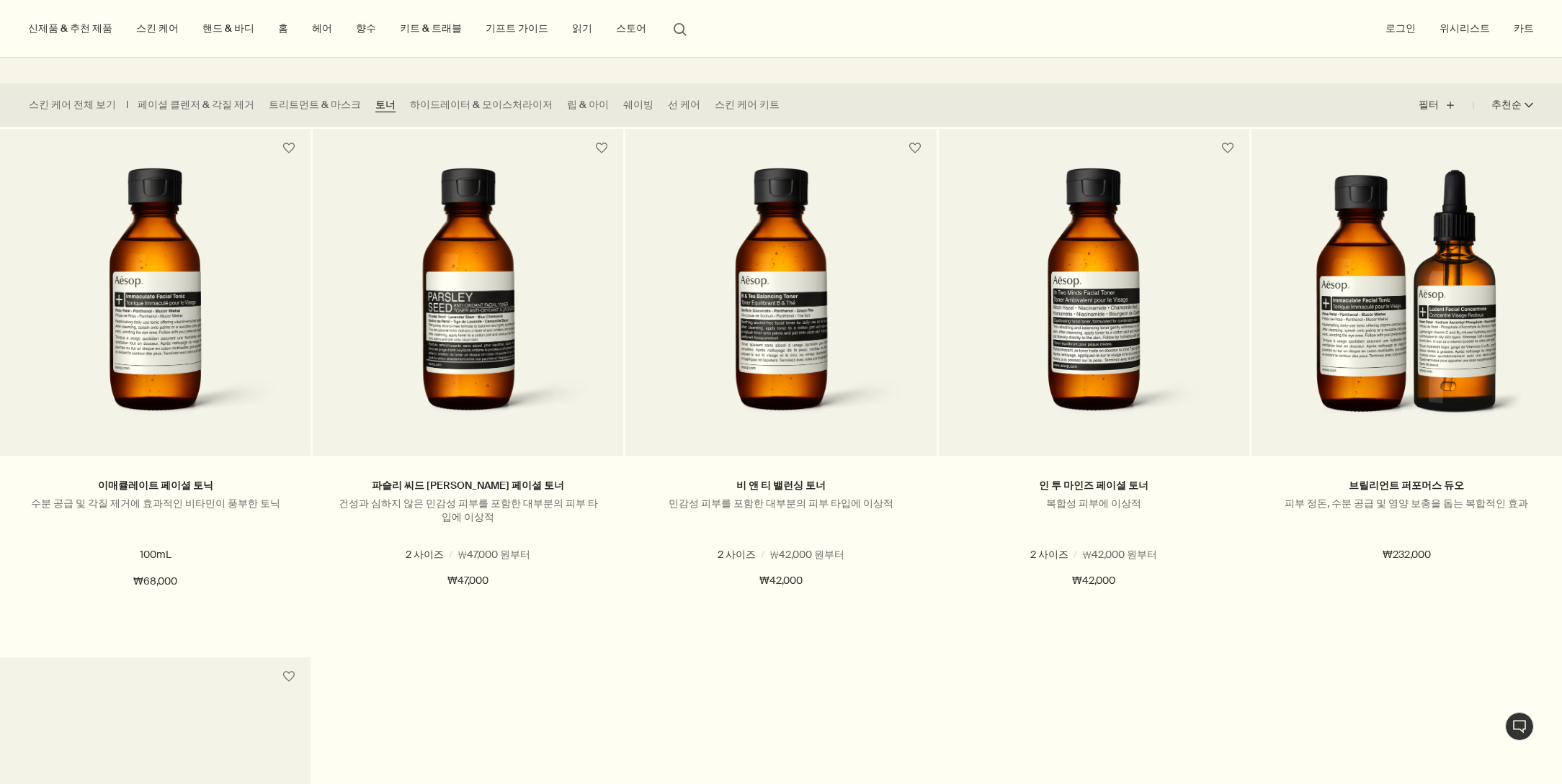
scroll to position [323, 0]
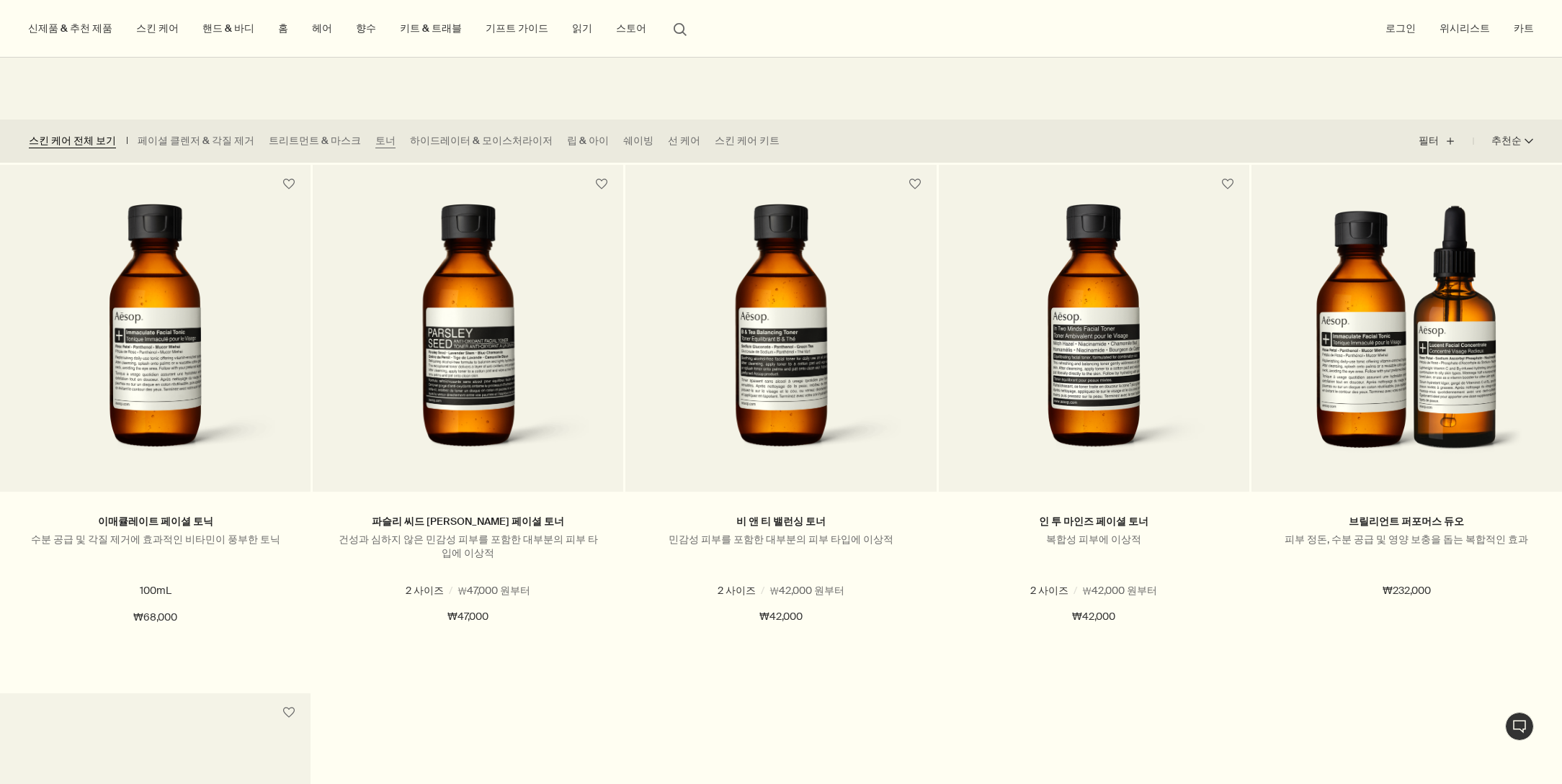
click at [82, 141] on link "스킨 케어 전체 보기" at bounding box center [72, 141] width 87 height 15
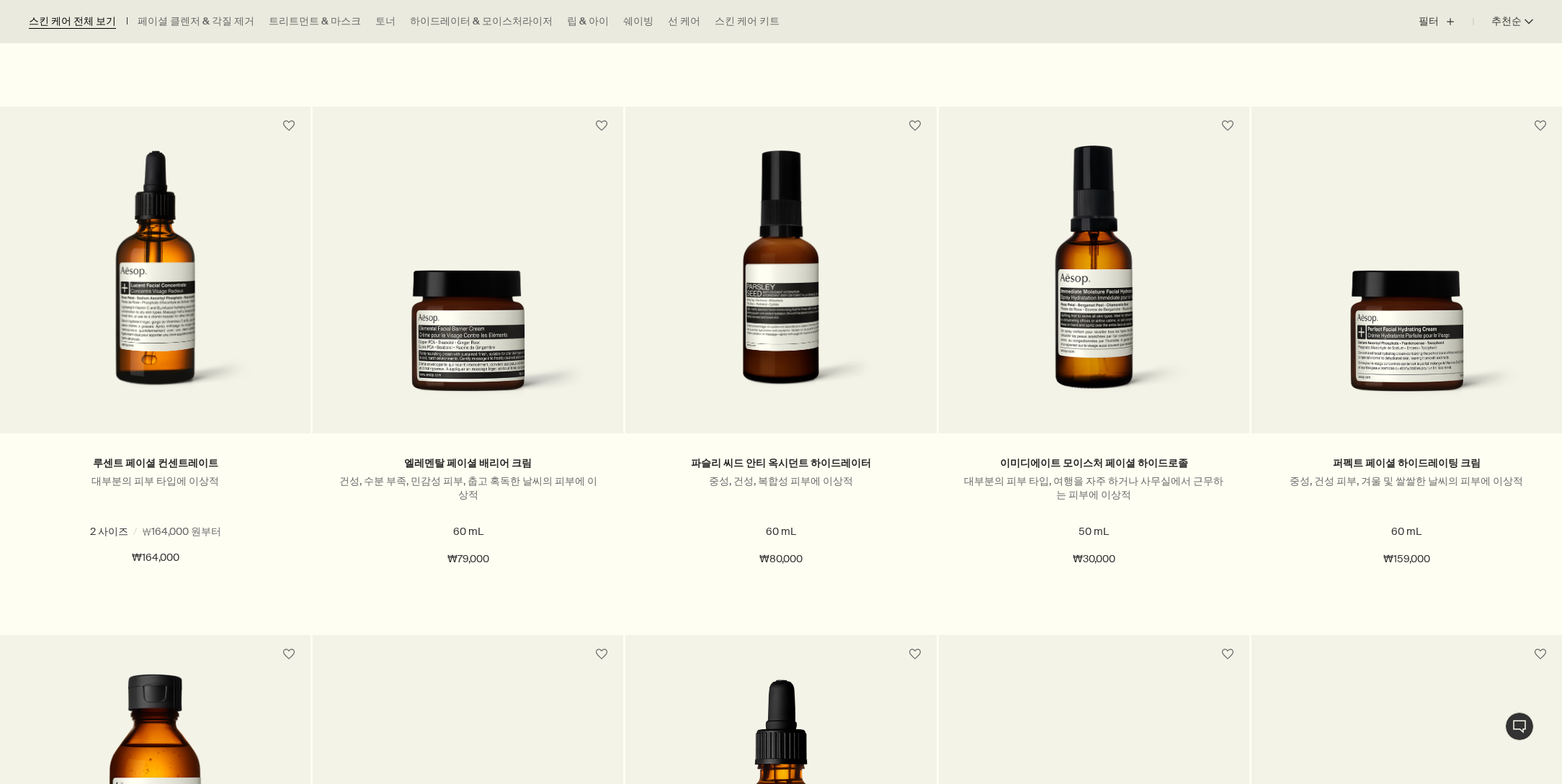
scroll to position [3555, 0]
